Goal: Task Accomplishment & Management: Manage account settings

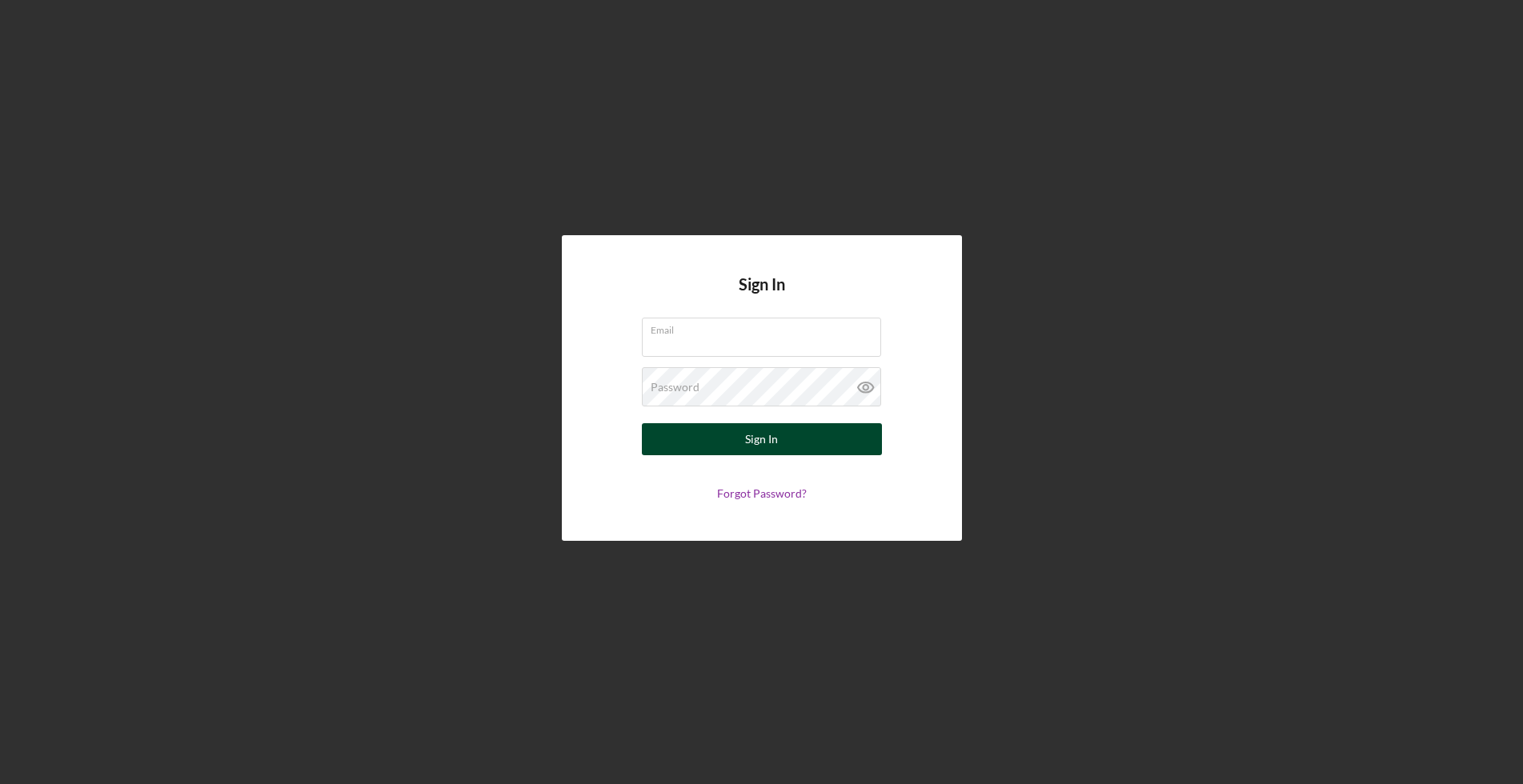
type input "[EMAIL_ADDRESS][DOMAIN_NAME]"
click at [718, 440] on button "Sign In" at bounding box center [762, 439] width 240 height 32
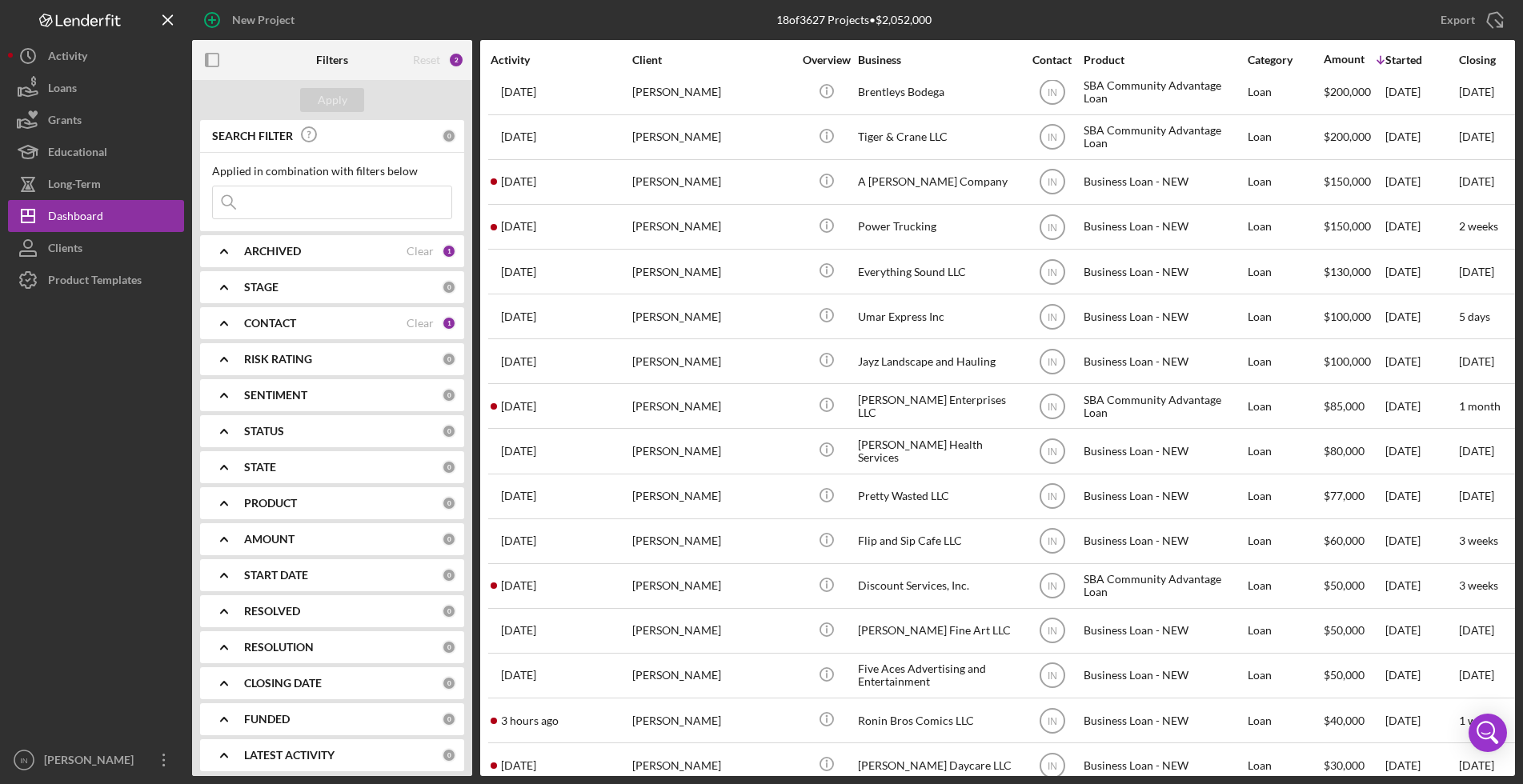
scroll to position [135, 0]
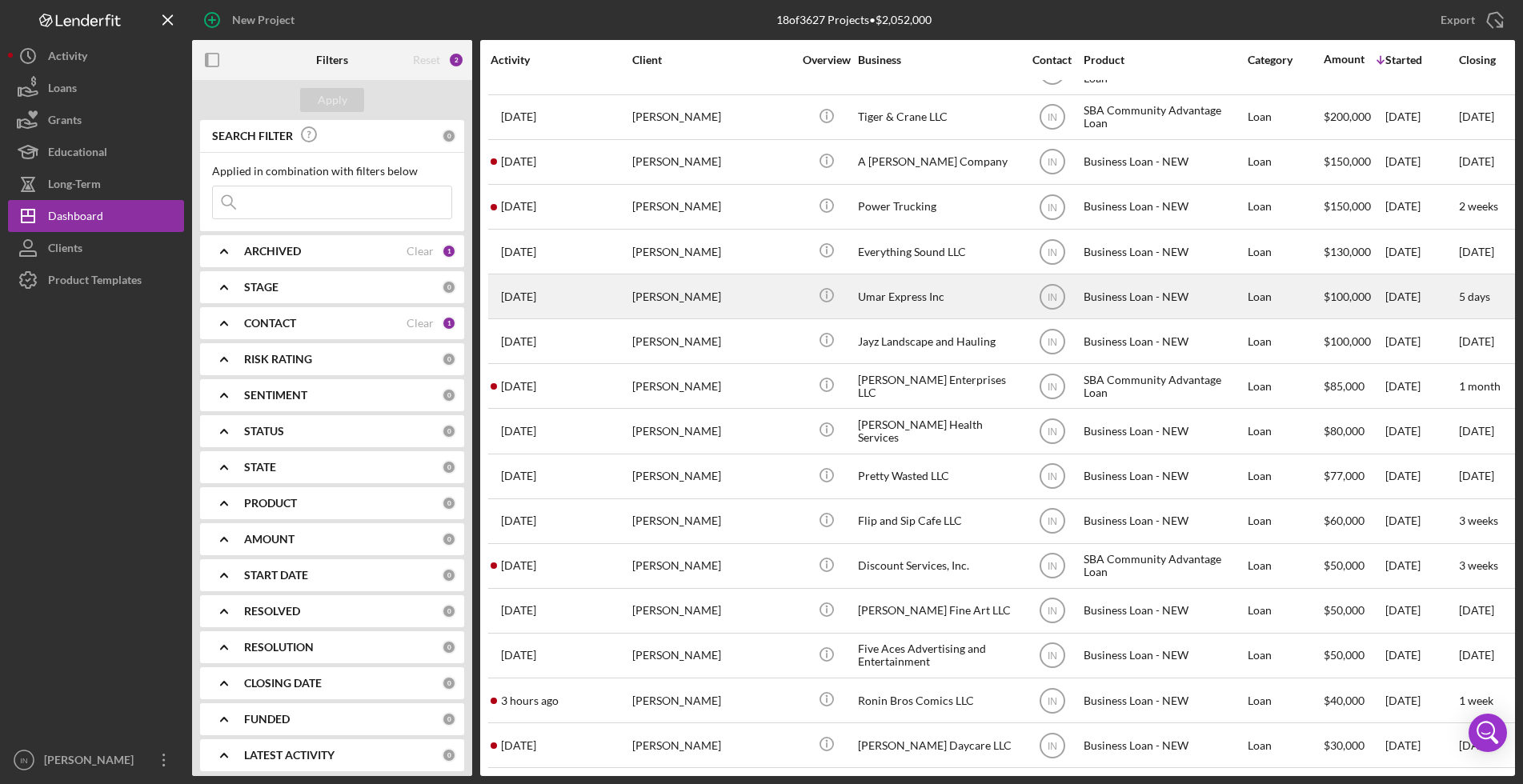
click at [659, 278] on div "[PERSON_NAME]" at bounding box center [711, 296] width 160 height 42
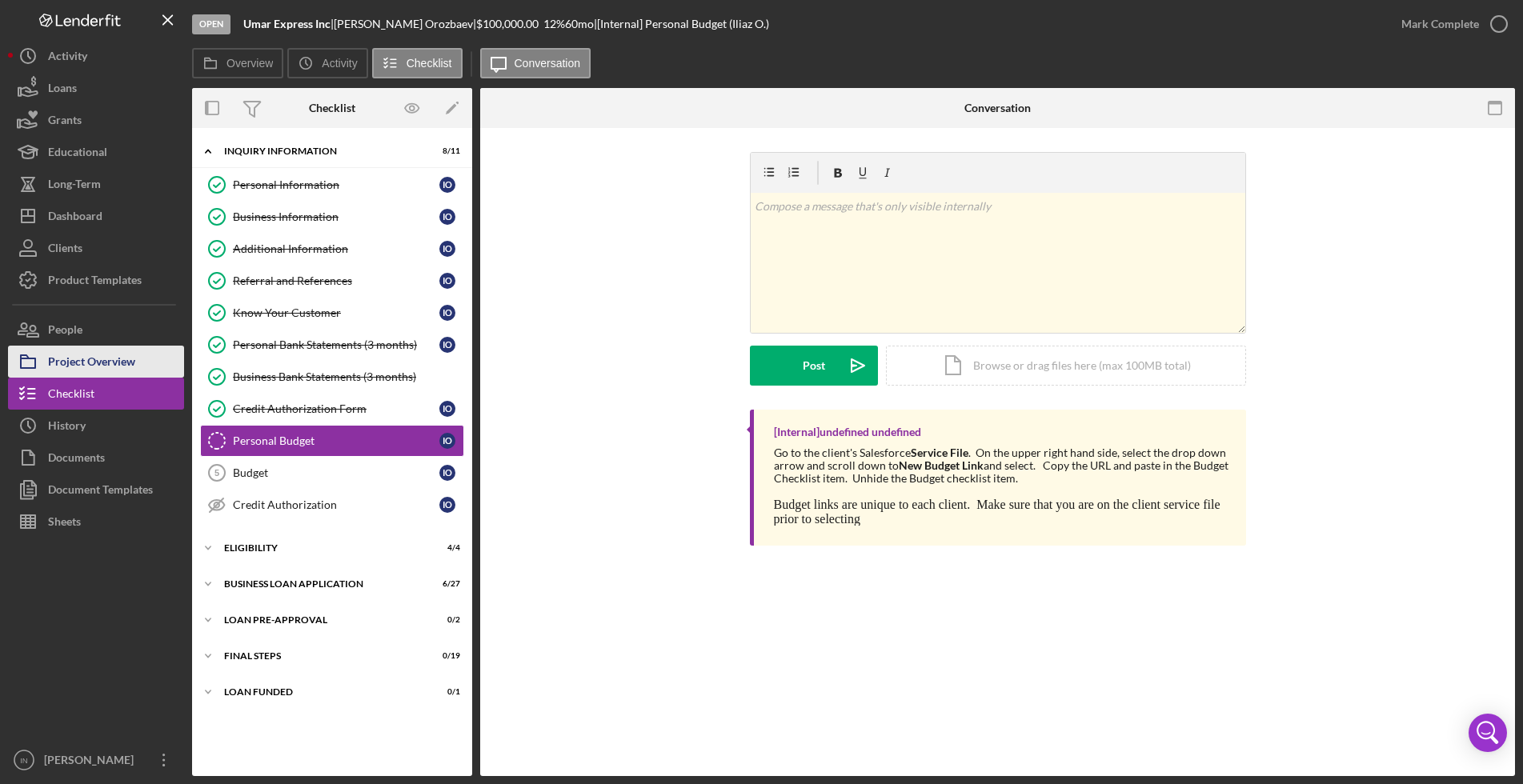
click at [111, 358] on div "Project Overview" at bounding box center [92, 363] width 88 height 36
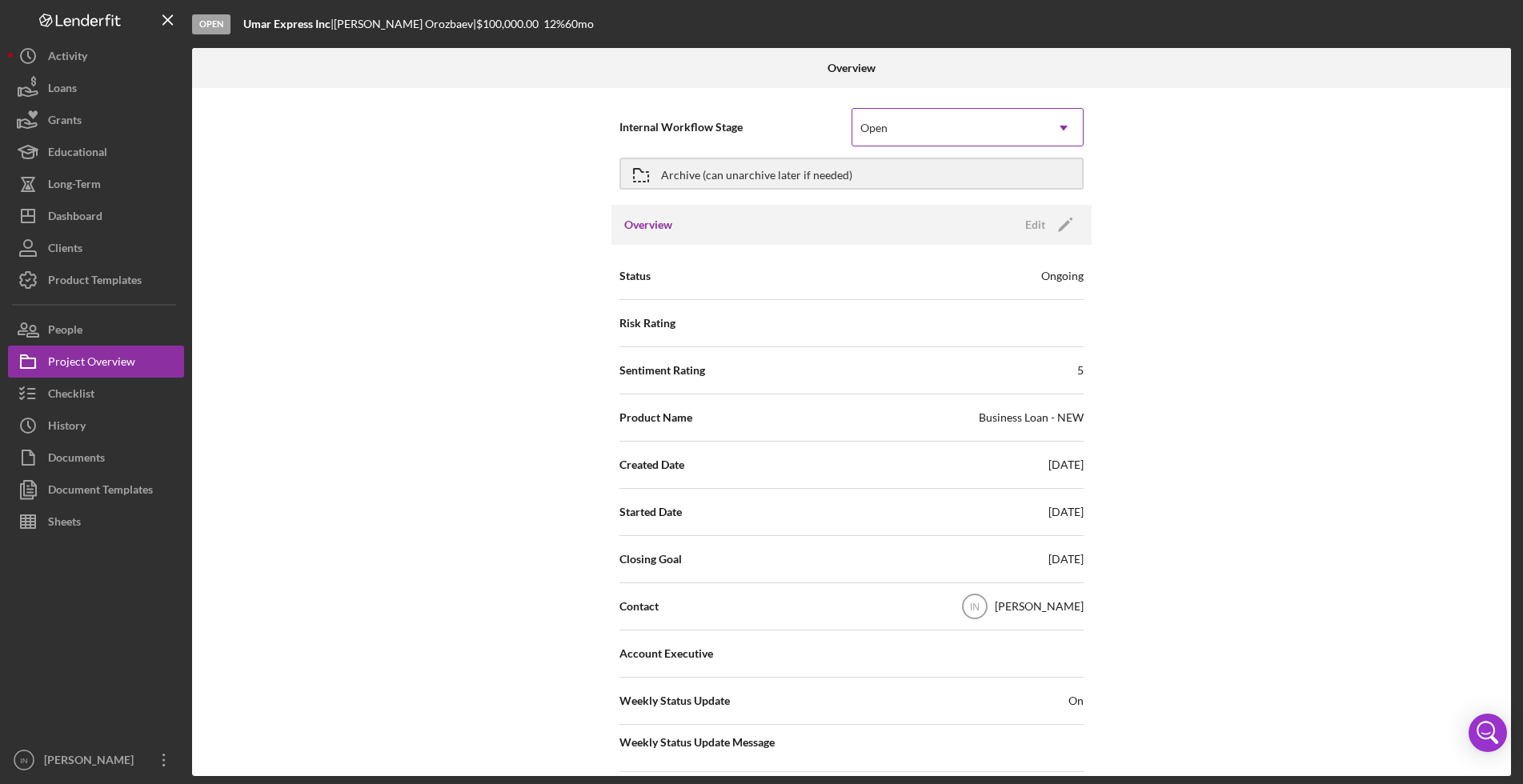
click at [967, 126] on div "Open" at bounding box center [948, 128] width 192 height 37
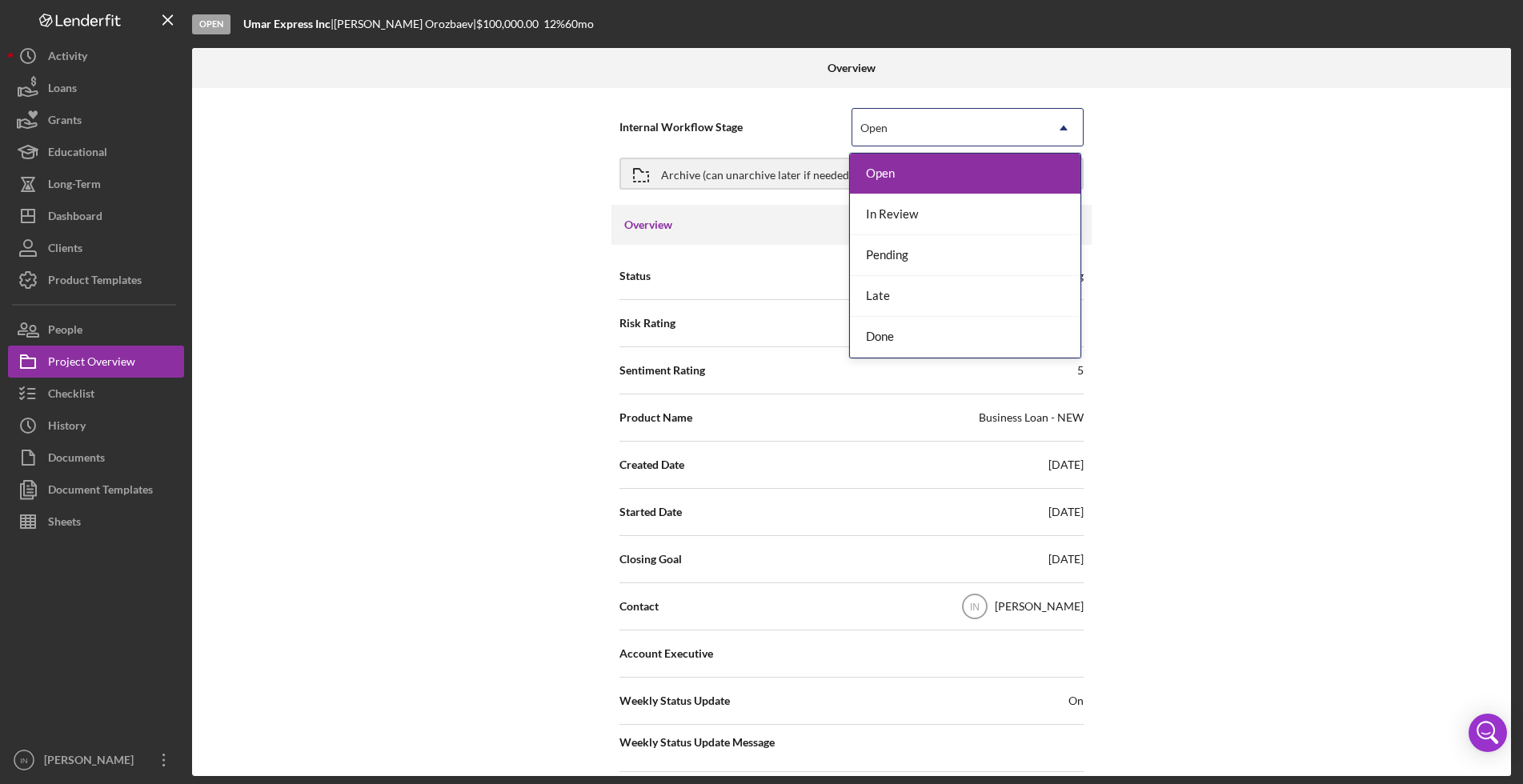
click at [966, 126] on div "Open" at bounding box center [948, 128] width 192 height 37
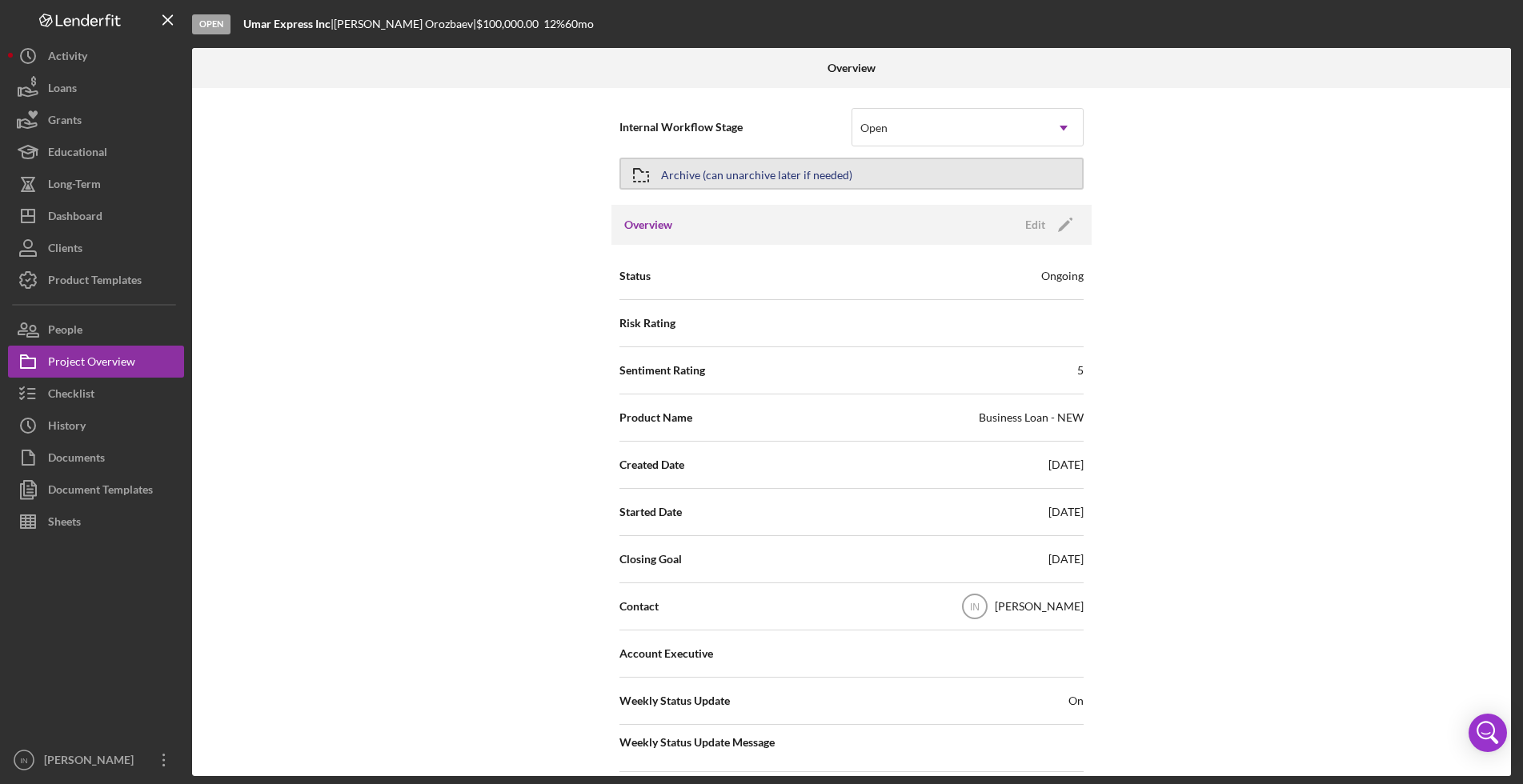
click at [867, 186] on button "Archive (can unarchive later if needed)" at bounding box center [851, 173] width 464 height 32
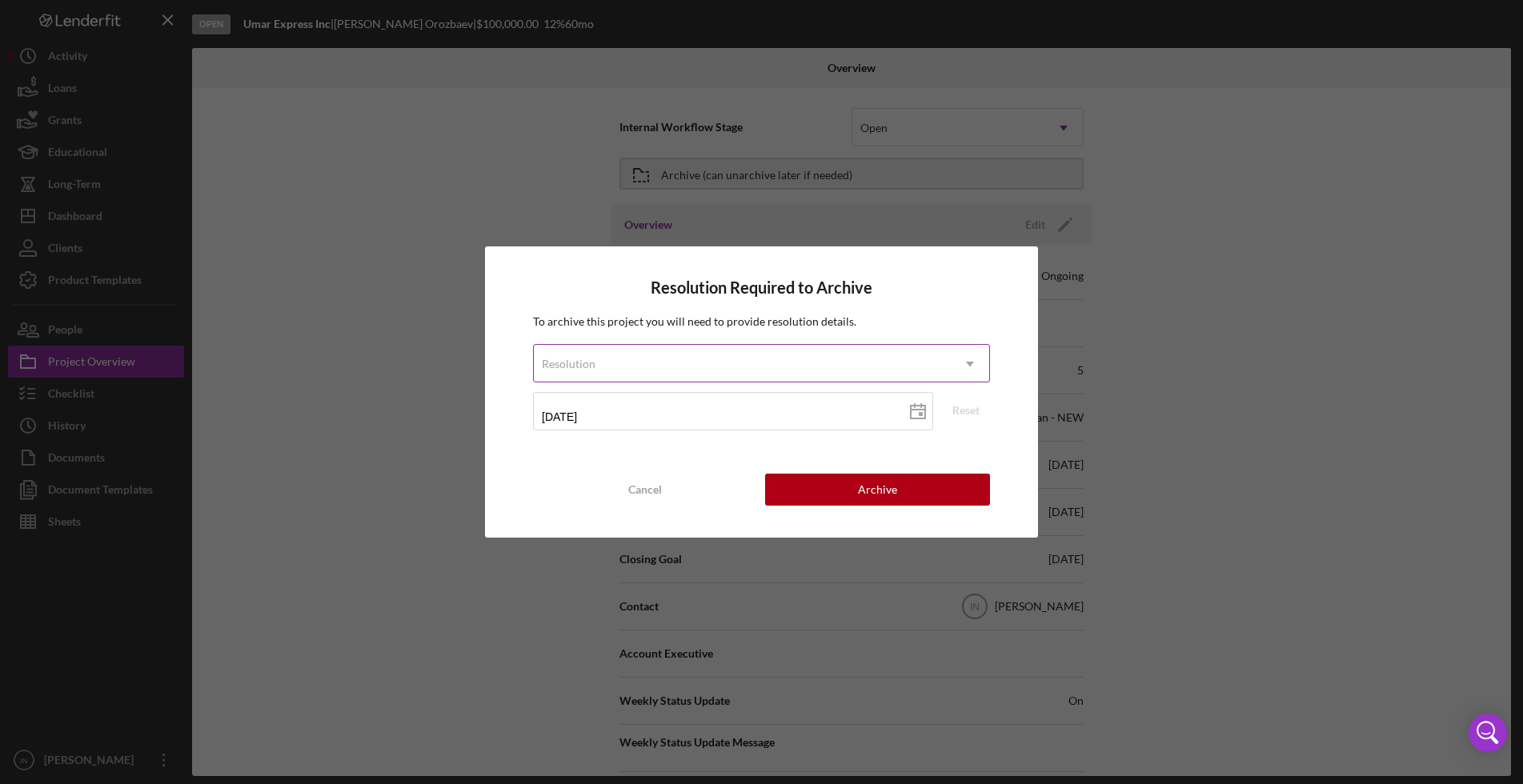
click at [723, 346] on div "Resolution" at bounding box center [742, 364] width 417 height 37
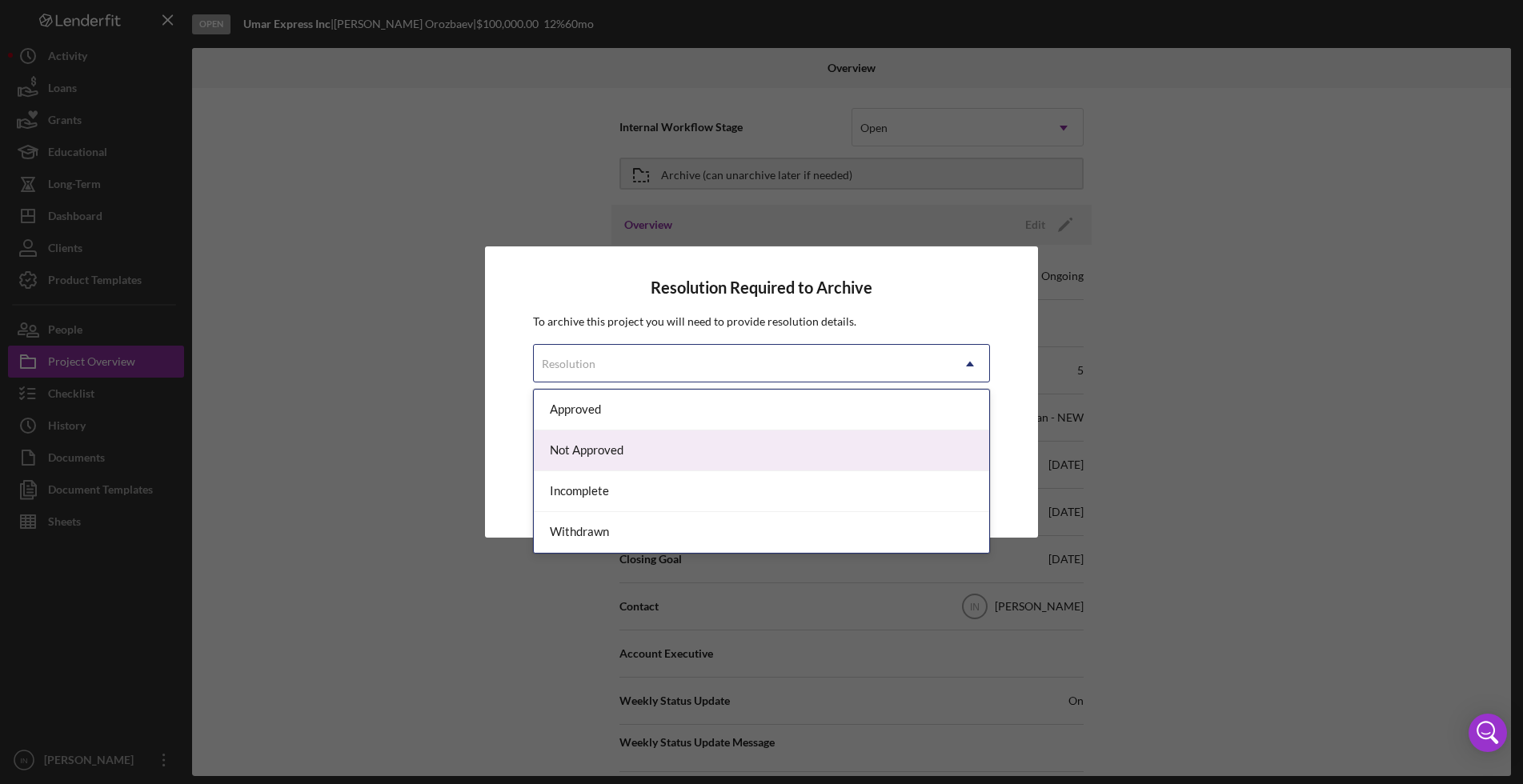
click at [649, 450] on div "Not Approved" at bounding box center [762, 451] width 456 height 41
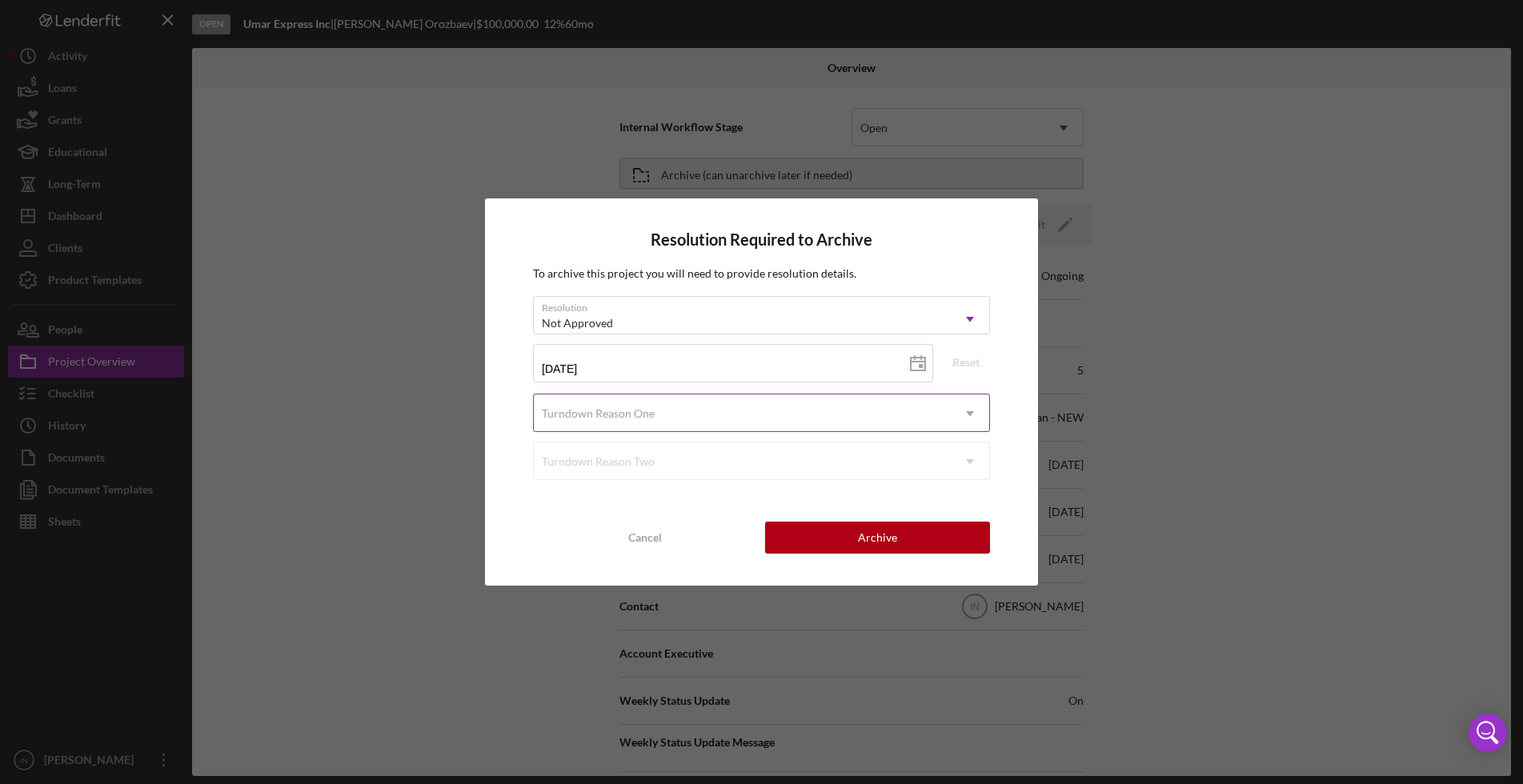
click at [657, 423] on div "Turndown Reason One" at bounding box center [742, 413] width 417 height 37
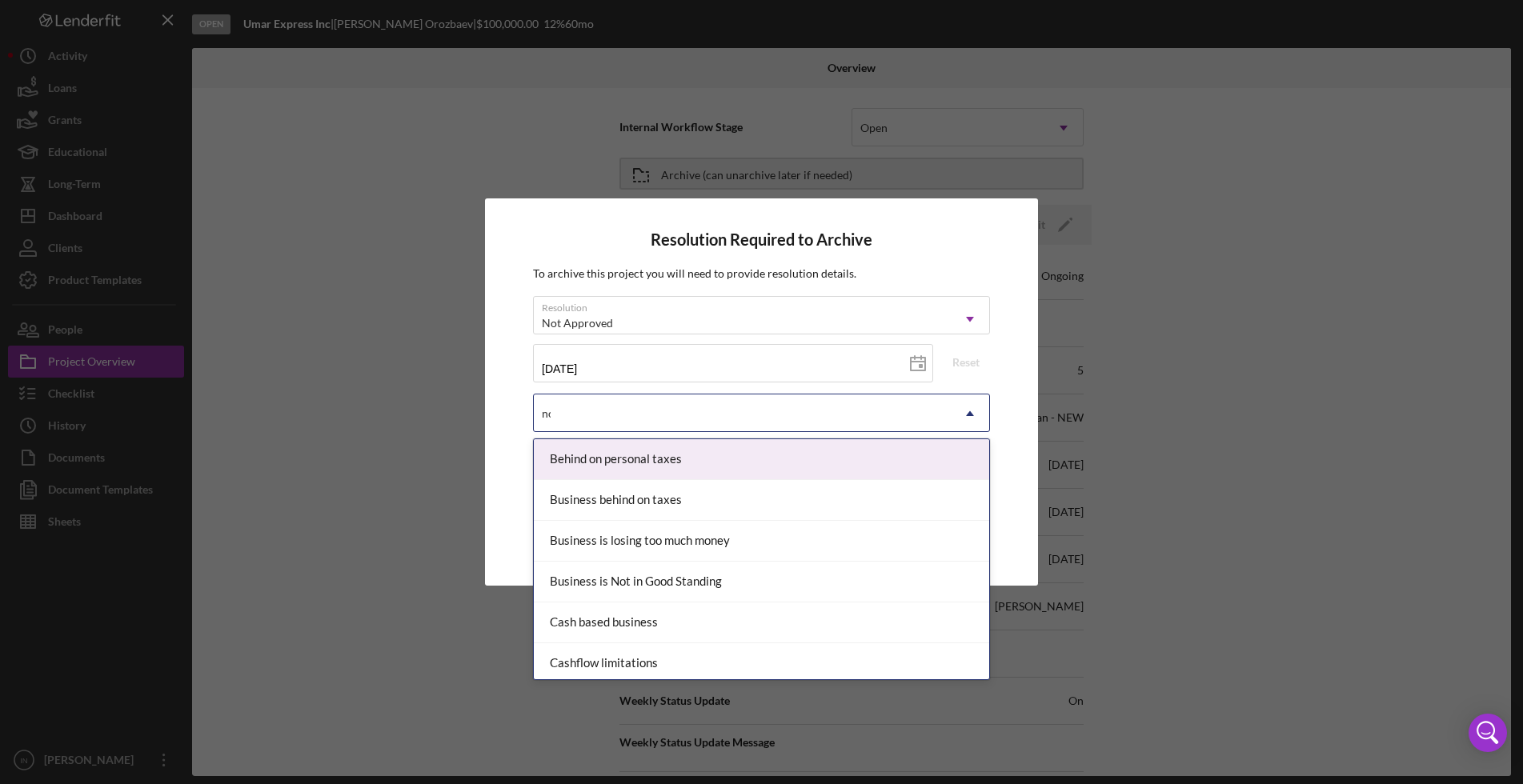
type input "not"
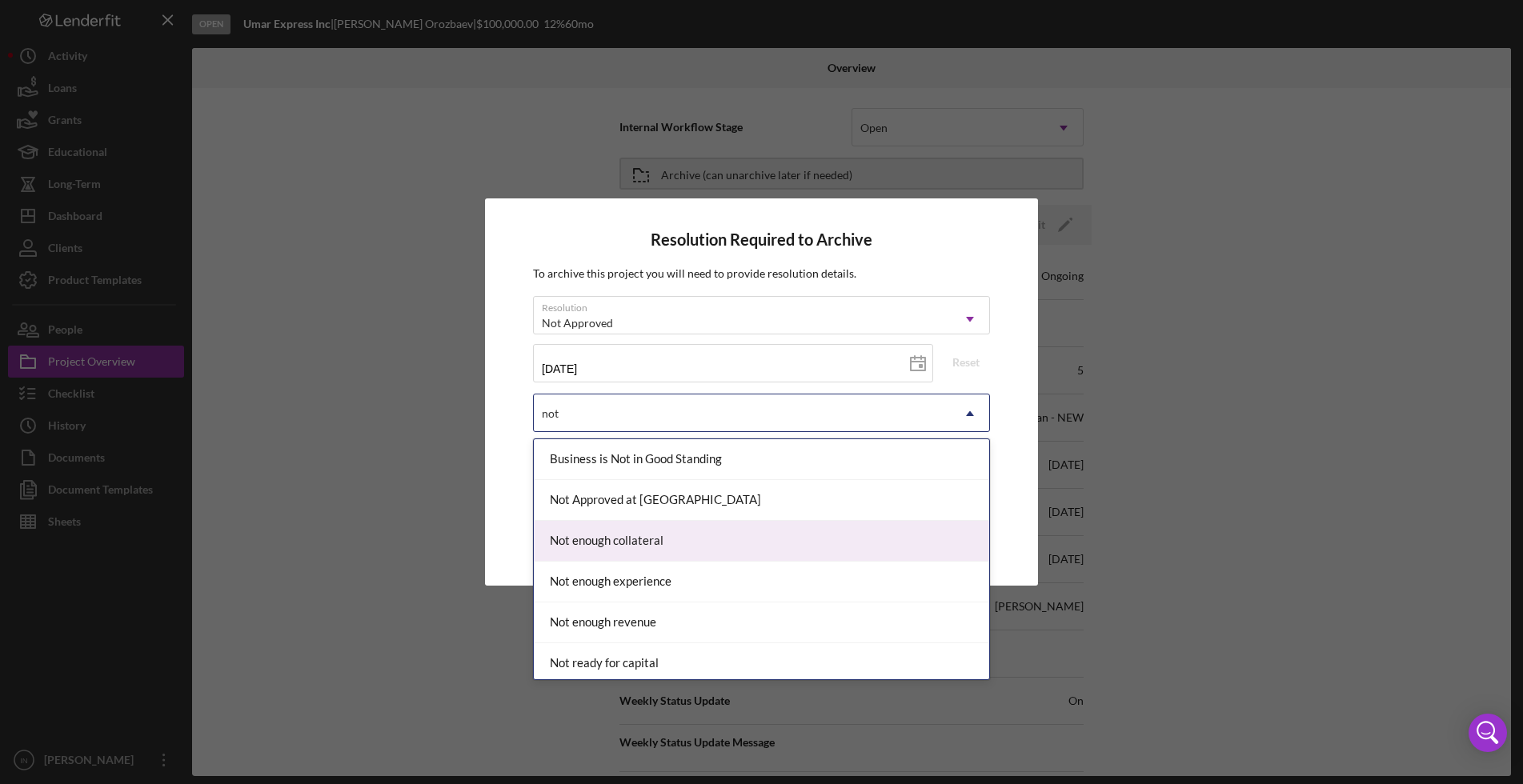
click at [667, 547] on div "Not enough collateral" at bounding box center [762, 541] width 456 height 41
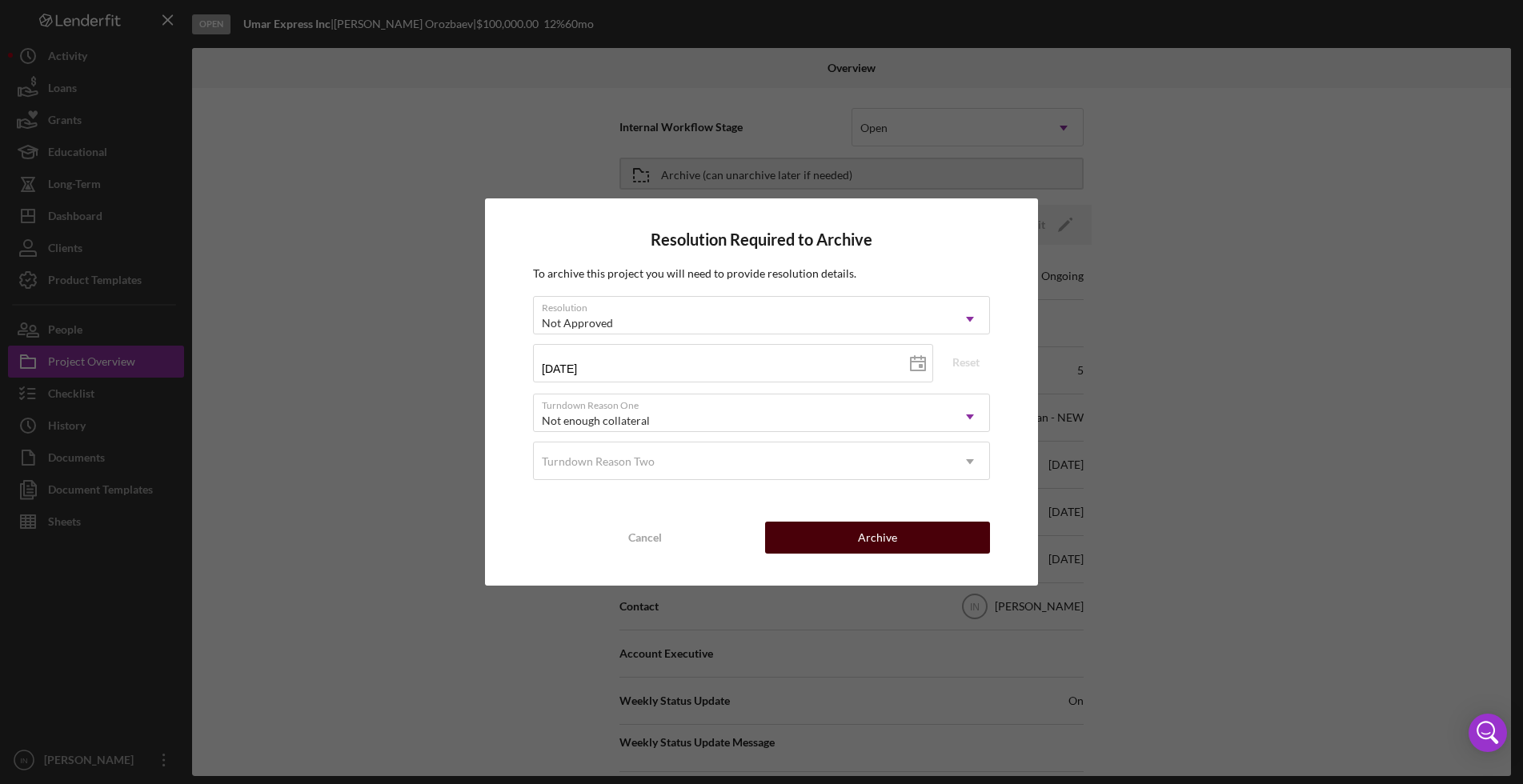
click at [793, 531] on button "Archive" at bounding box center [877, 537] width 224 height 32
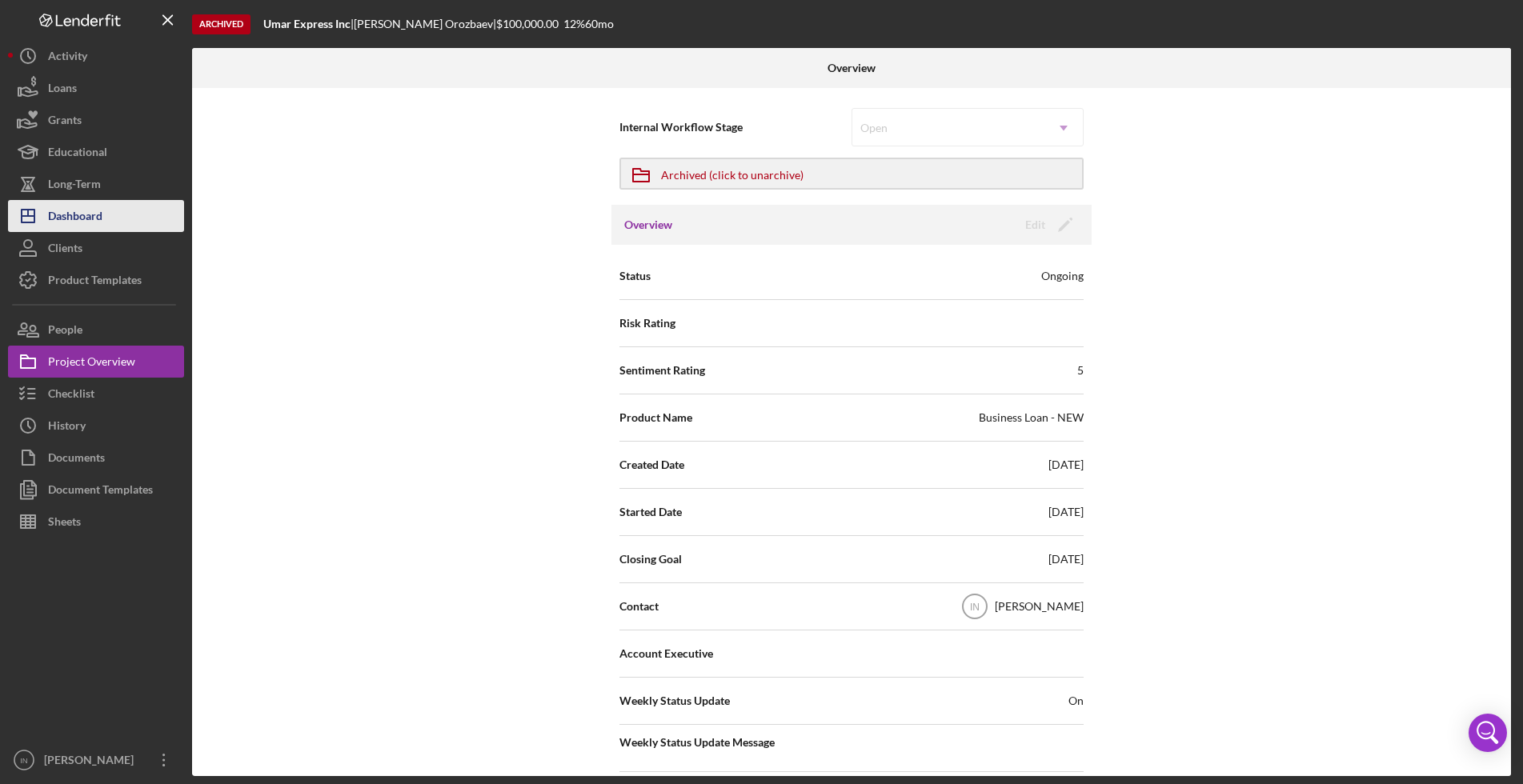
click at [88, 214] on div "Dashboard" at bounding box center [76, 217] width 55 height 36
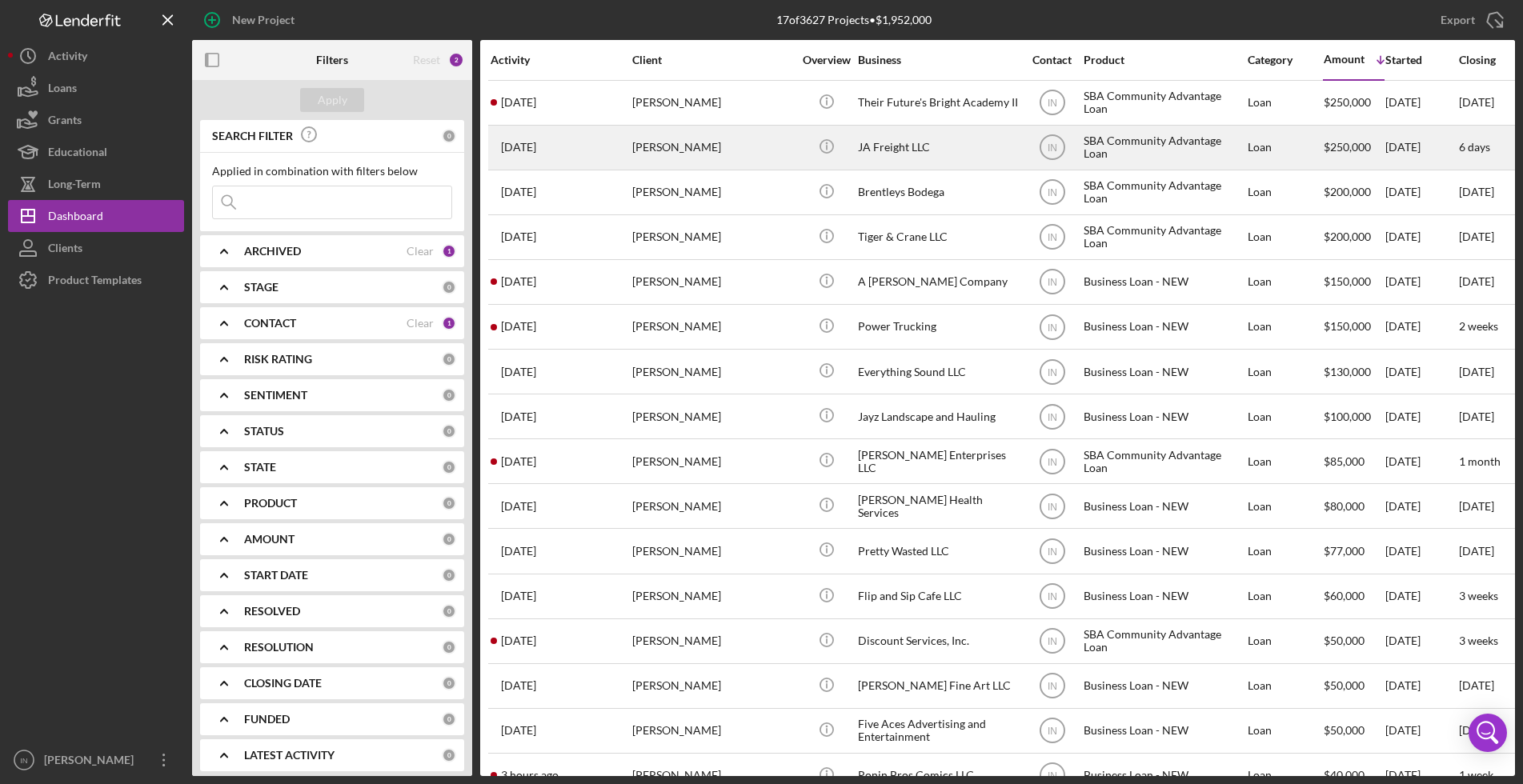
click at [664, 151] on div "[PERSON_NAME]" at bounding box center [711, 147] width 160 height 42
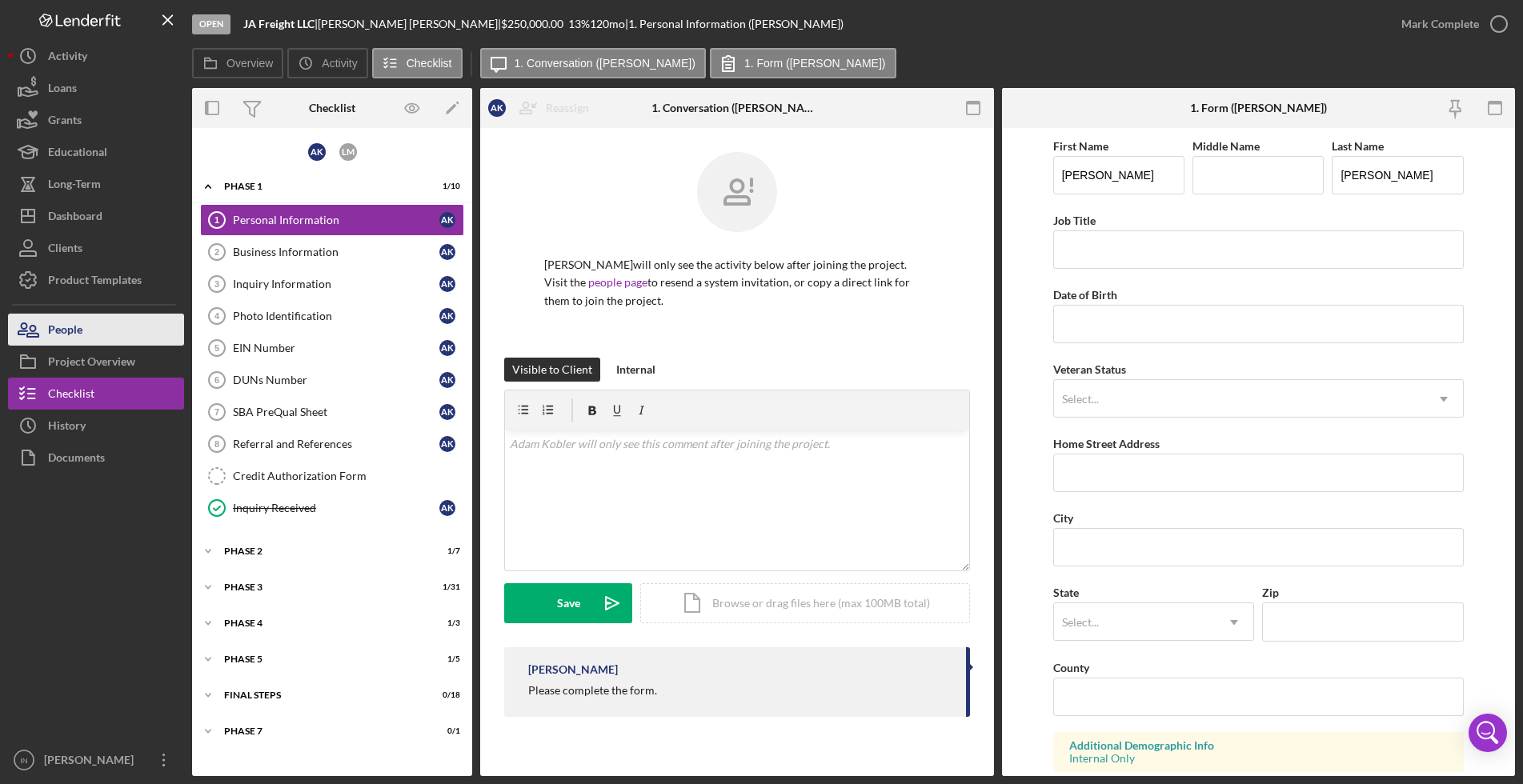
click at [70, 334] on div "People" at bounding box center [66, 331] width 35 height 36
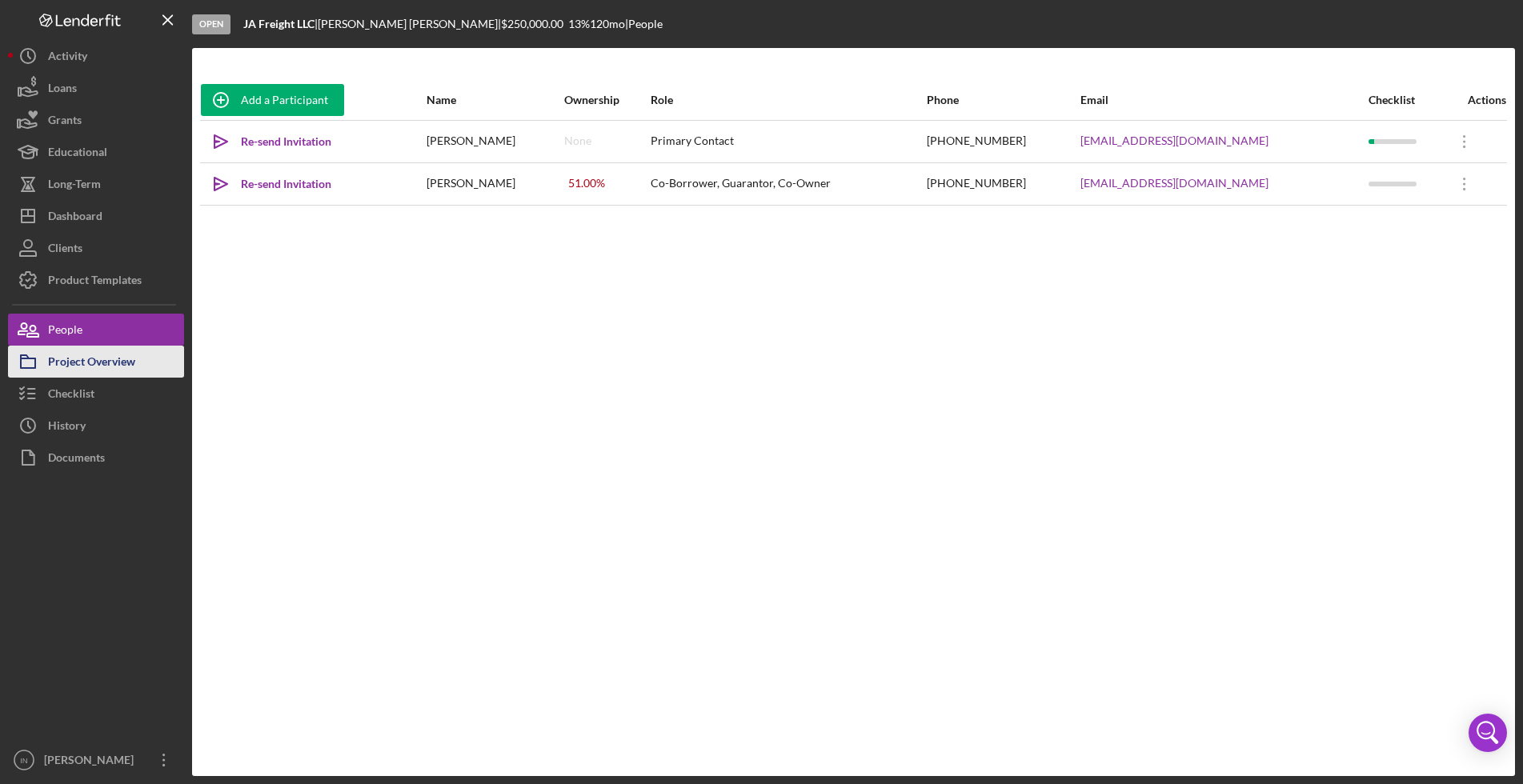
click at [89, 350] on div "Project Overview" at bounding box center [92, 363] width 88 height 36
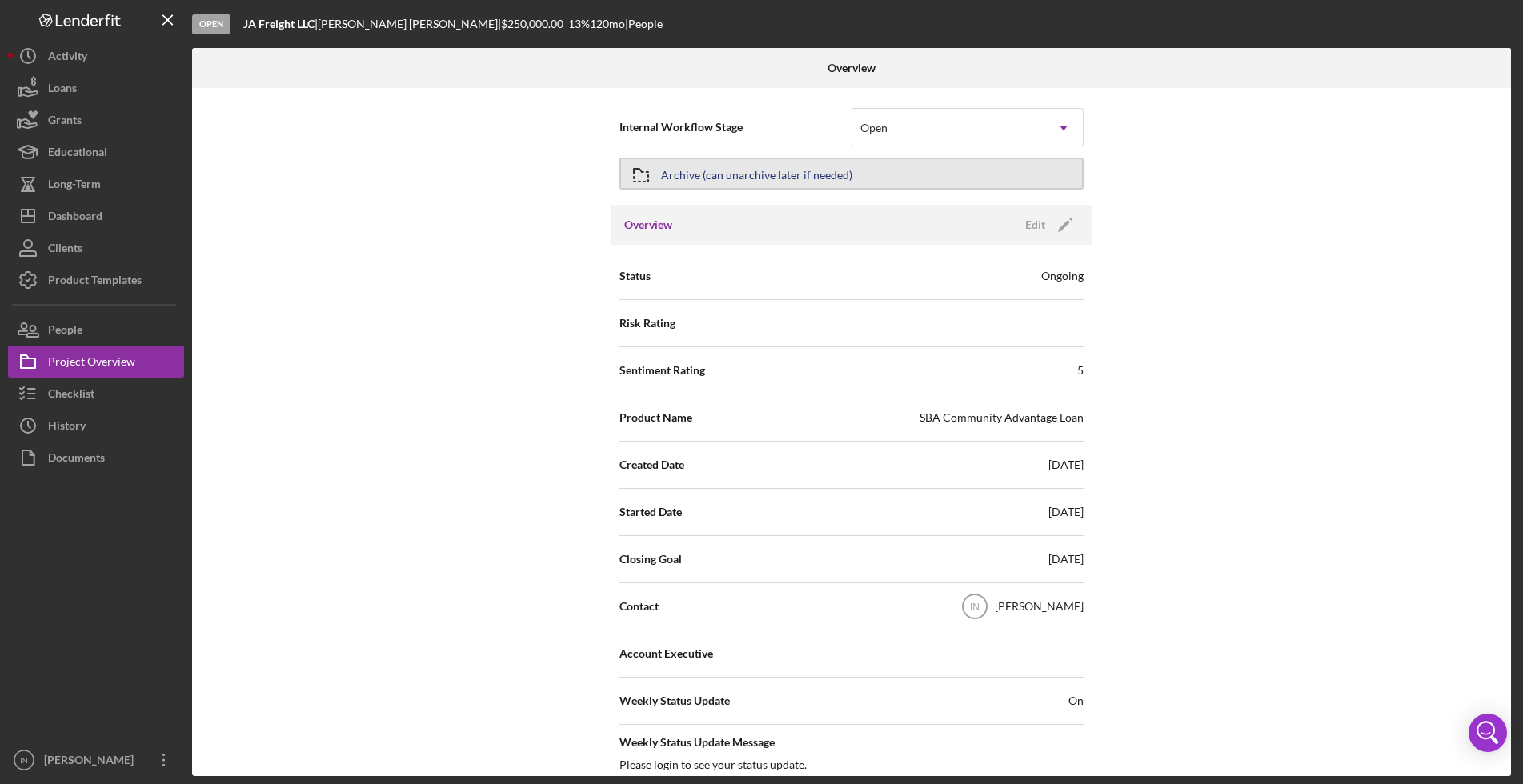
click at [707, 171] on div "Archive (can unarchive later if needed)" at bounding box center [756, 173] width 191 height 29
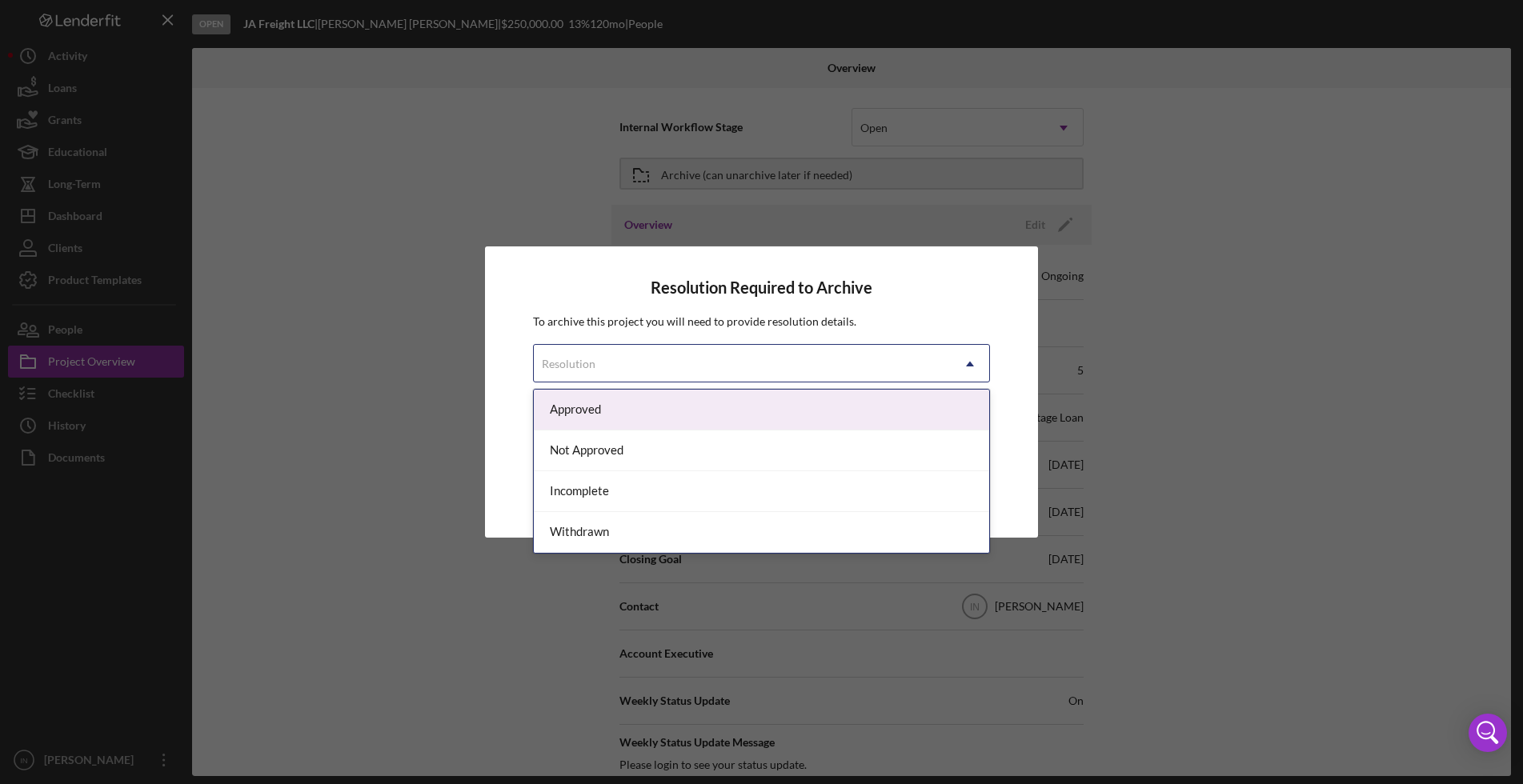
click at [751, 378] on div "Resolution" at bounding box center [742, 364] width 417 height 37
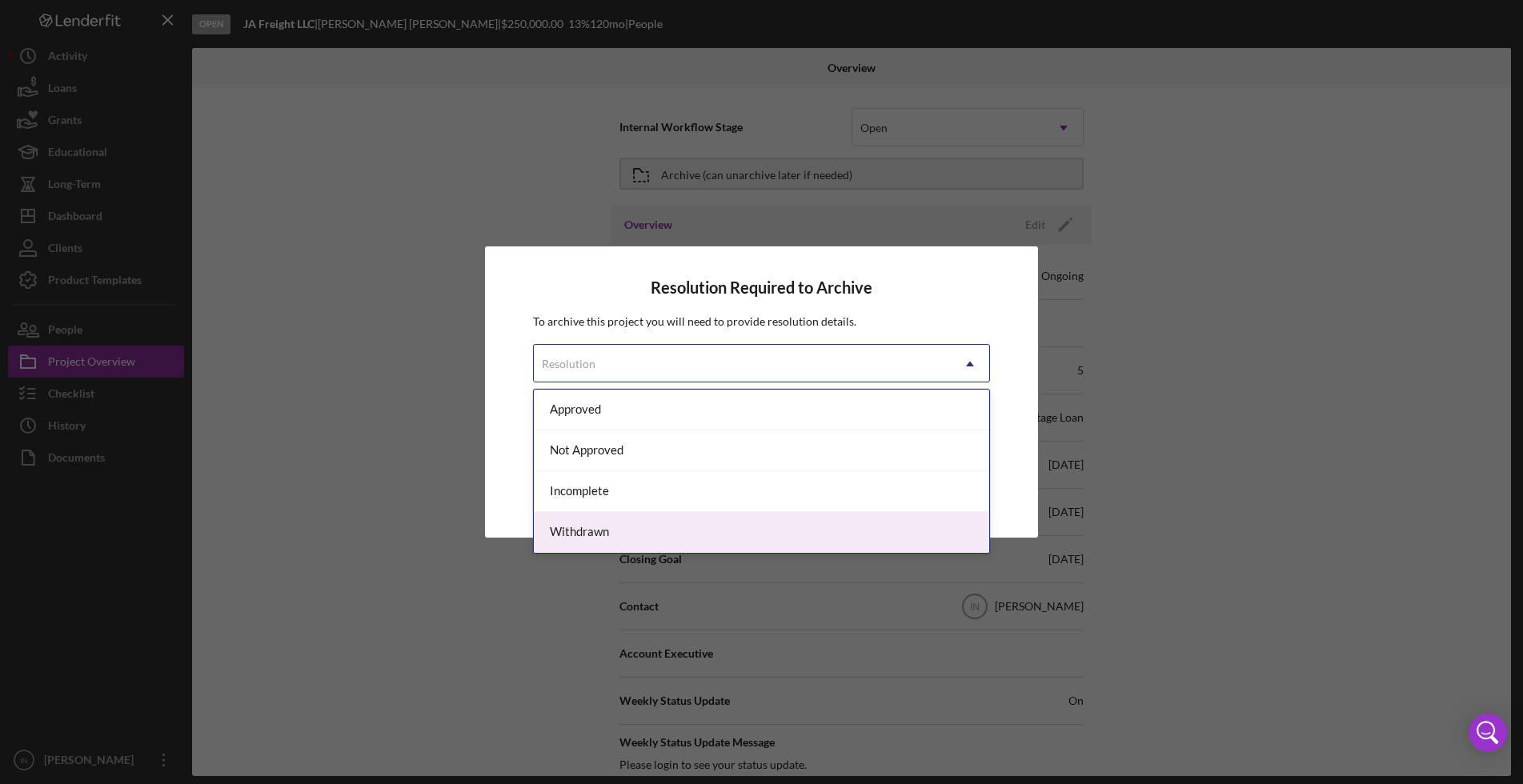
click at [620, 533] on div "Withdrawn" at bounding box center [762, 532] width 456 height 41
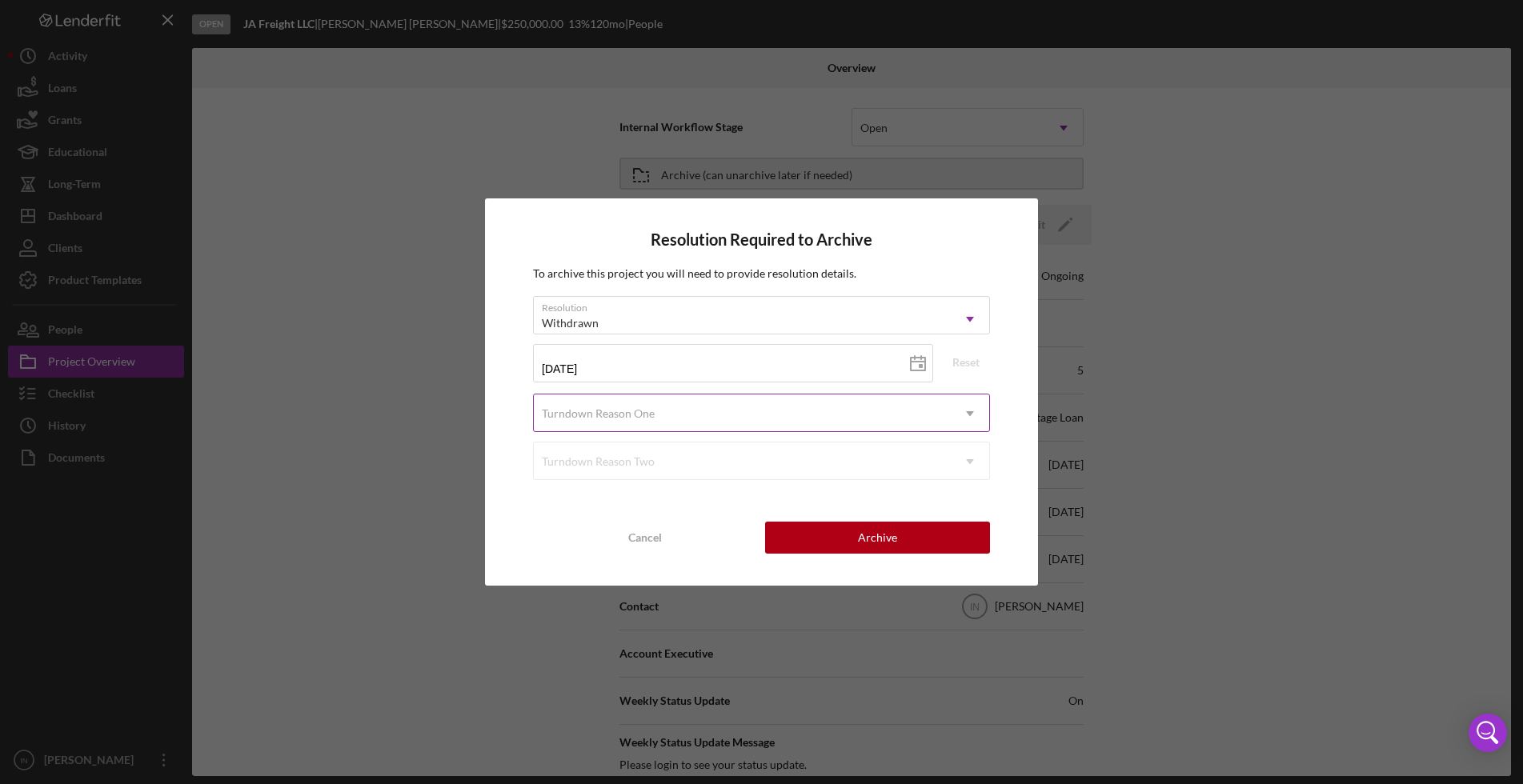
click at [646, 414] on div "Turndown Reason One" at bounding box center [598, 413] width 113 height 13
type input "c"
type input "r"
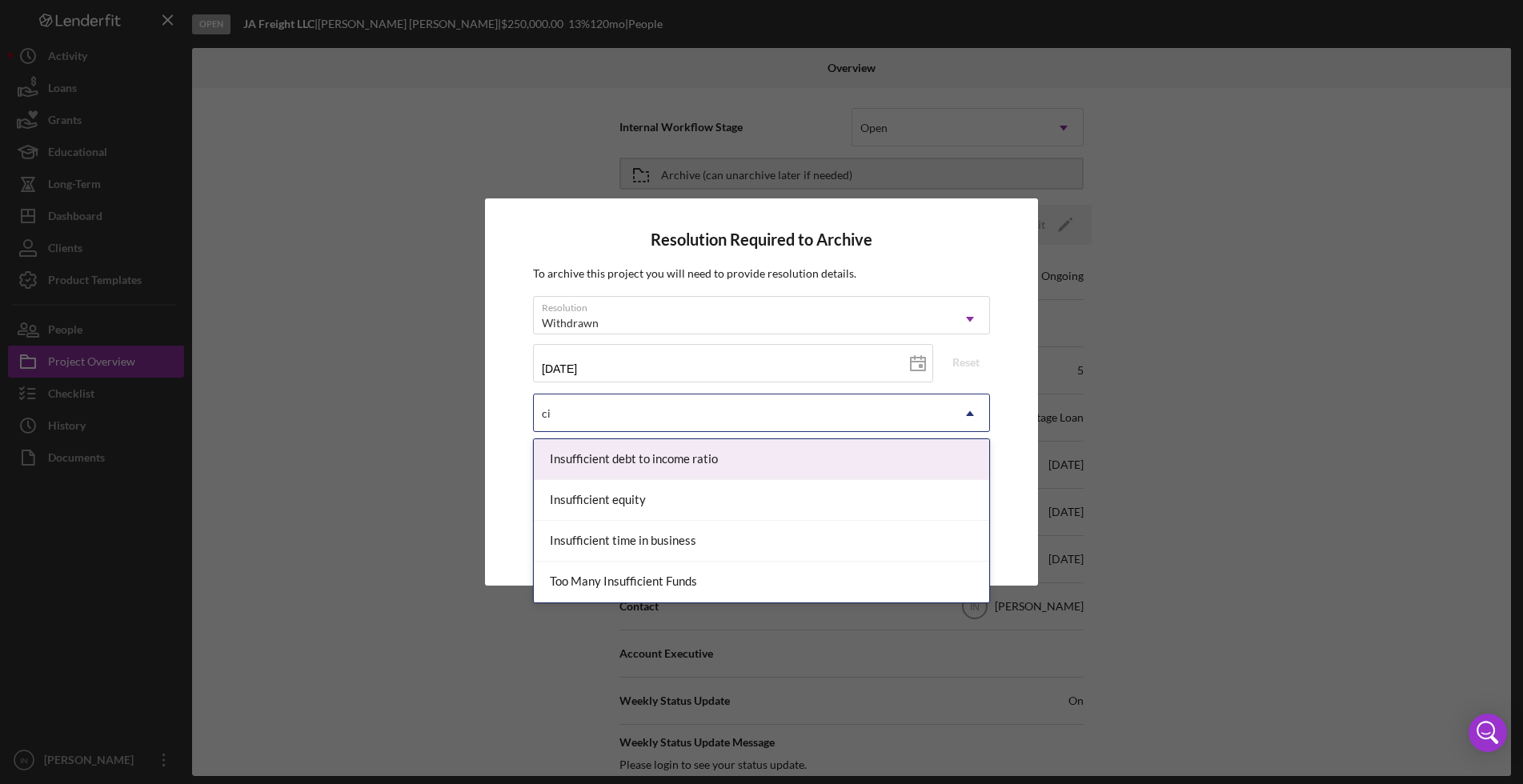
type input "c"
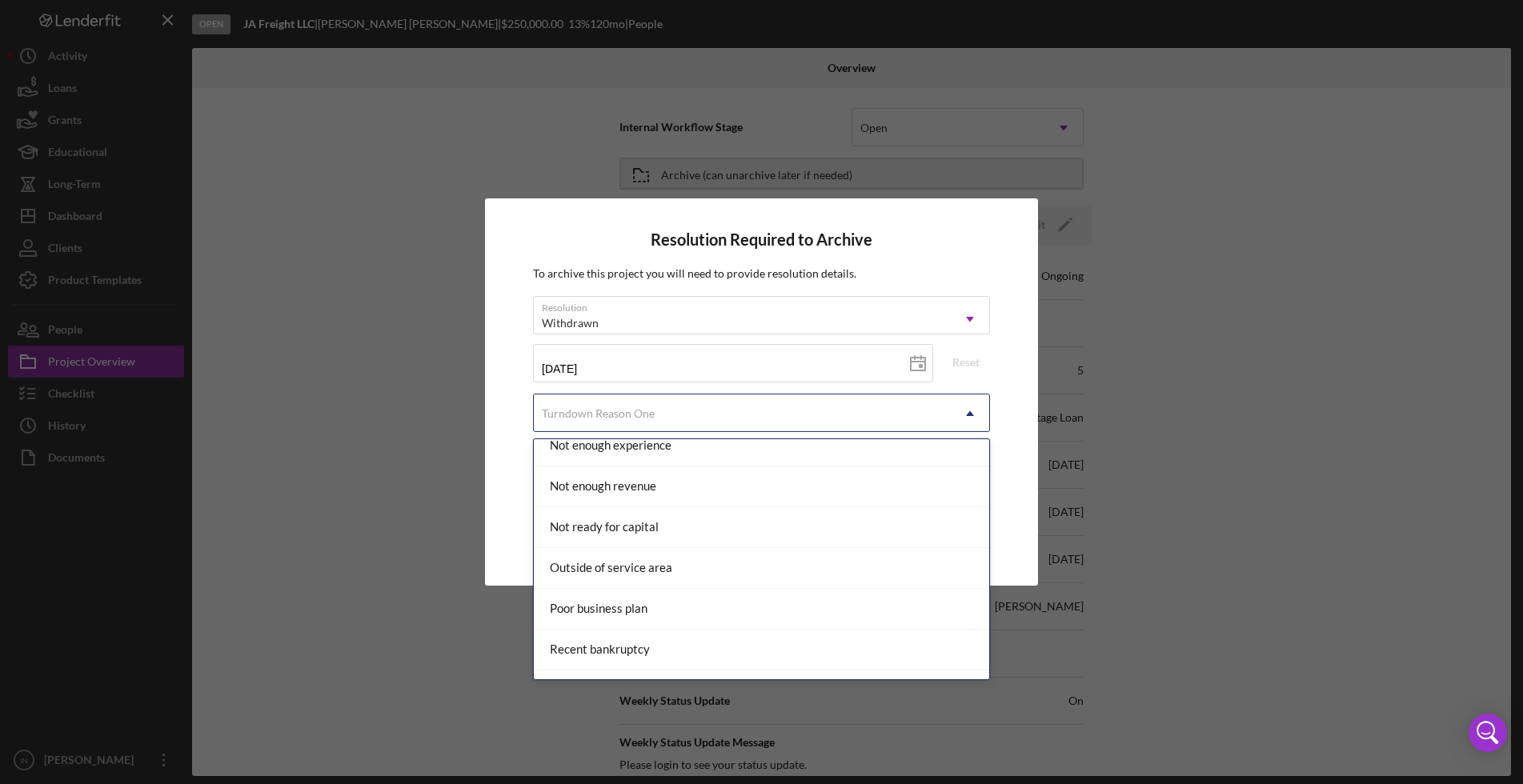
scroll to position [1357, 0]
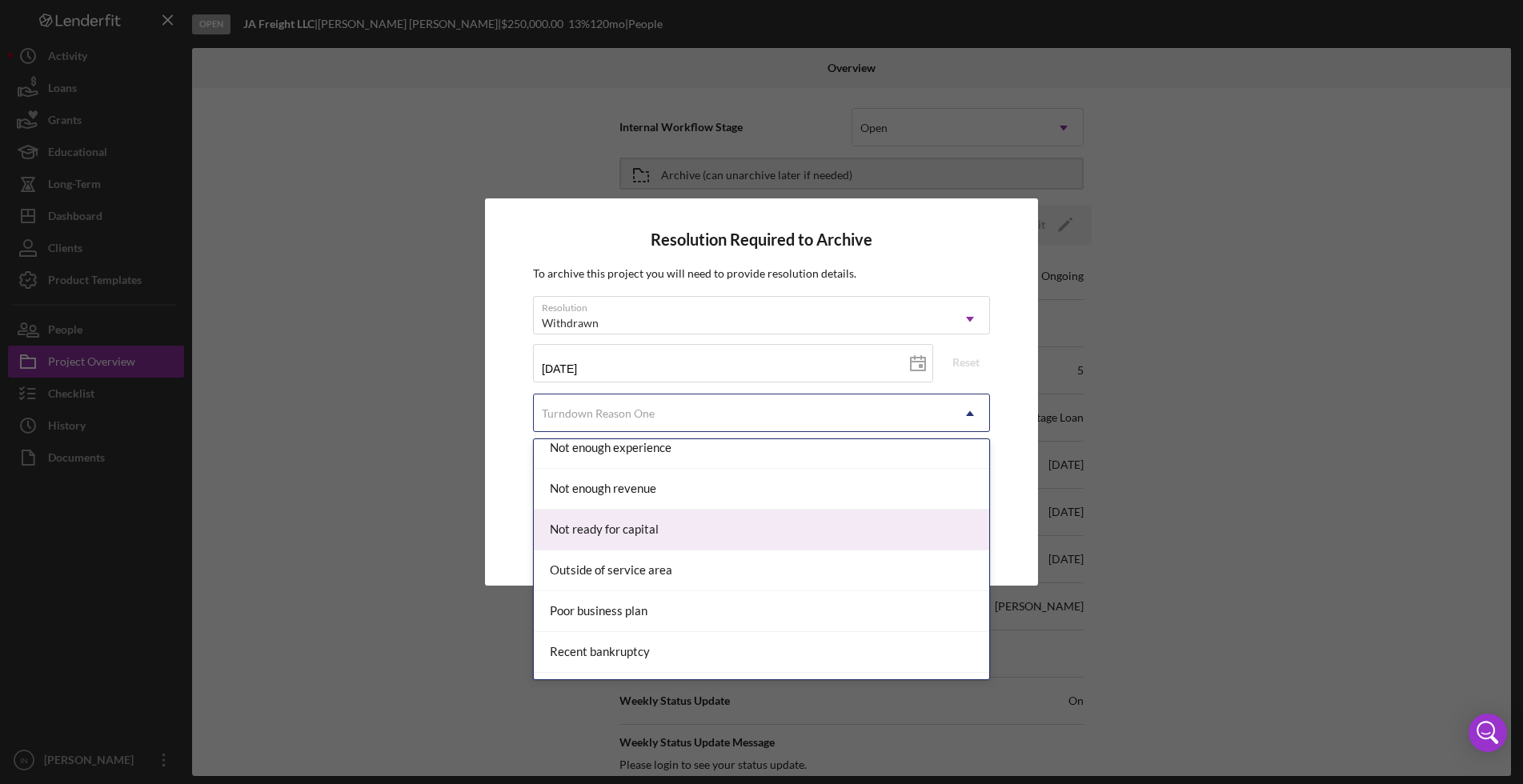
click at [610, 521] on div "Not ready for capital" at bounding box center [762, 529] width 456 height 41
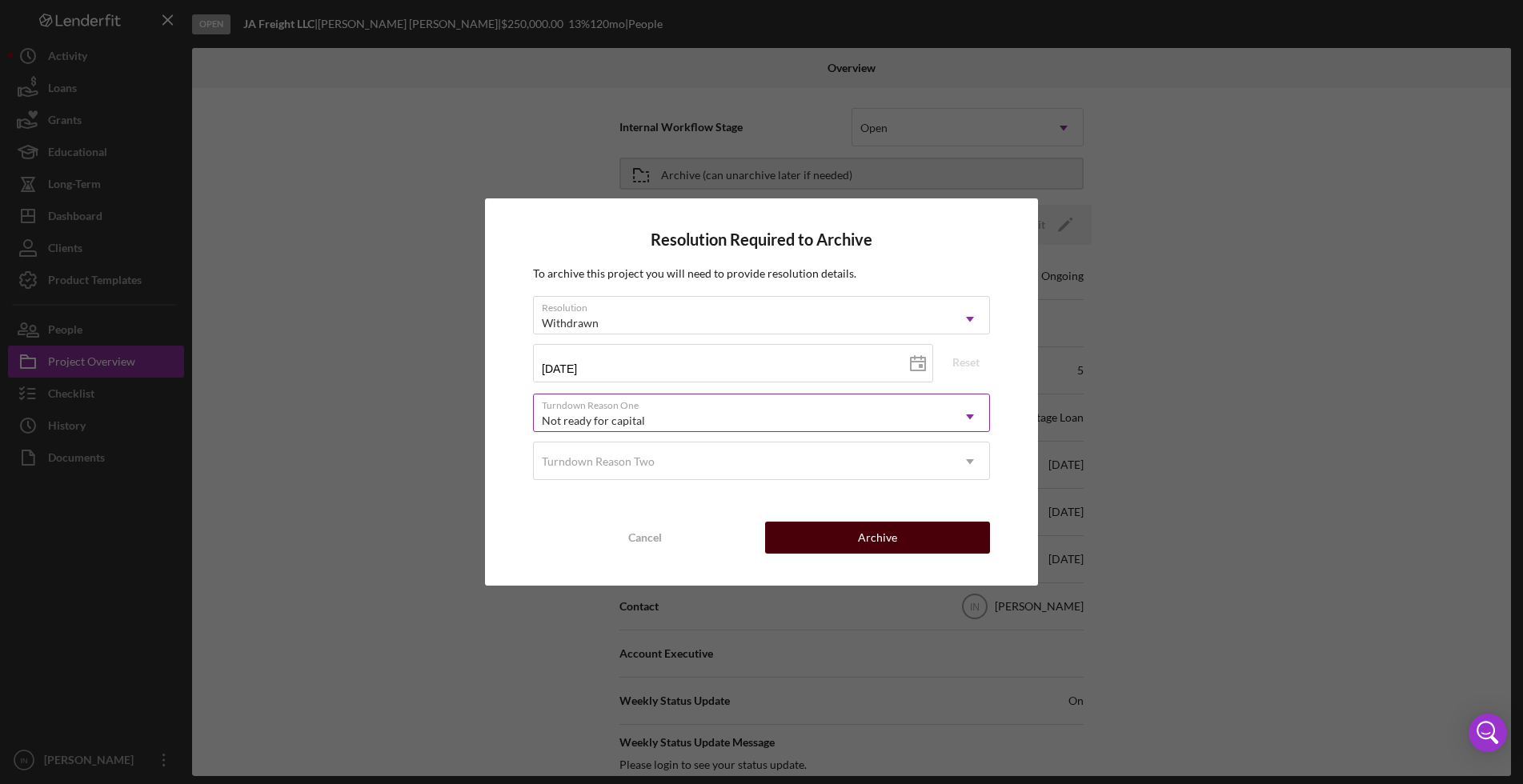
click at [825, 544] on button "Archive" at bounding box center [877, 537] width 224 height 32
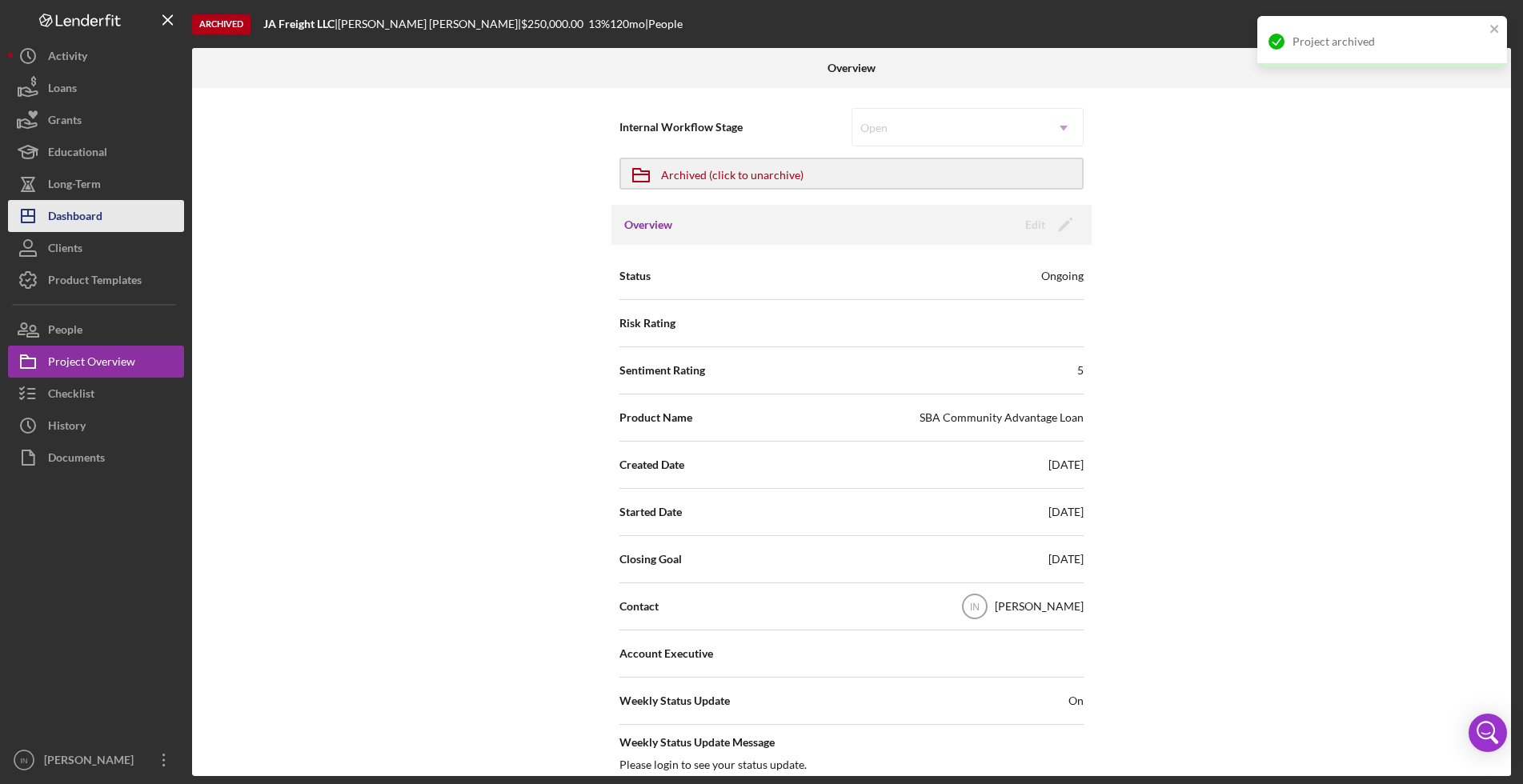
click at [73, 219] on div "Dashboard" at bounding box center [76, 217] width 55 height 36
